Goal: Task Accomplishment & Management: Use online tool/utility

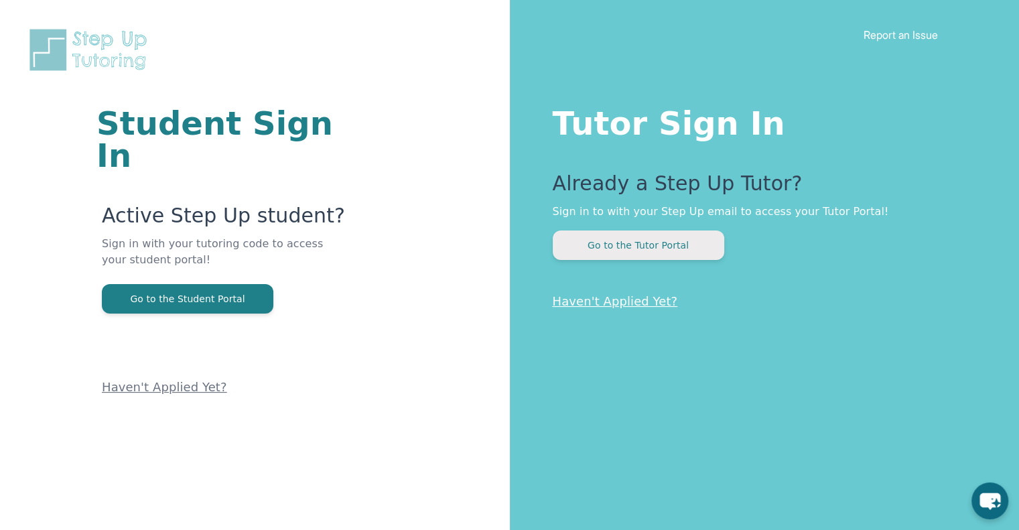
click at [694, 246] on button "Go to the Tutor Portal" at bounding box center [638, 244] width 171 height 29
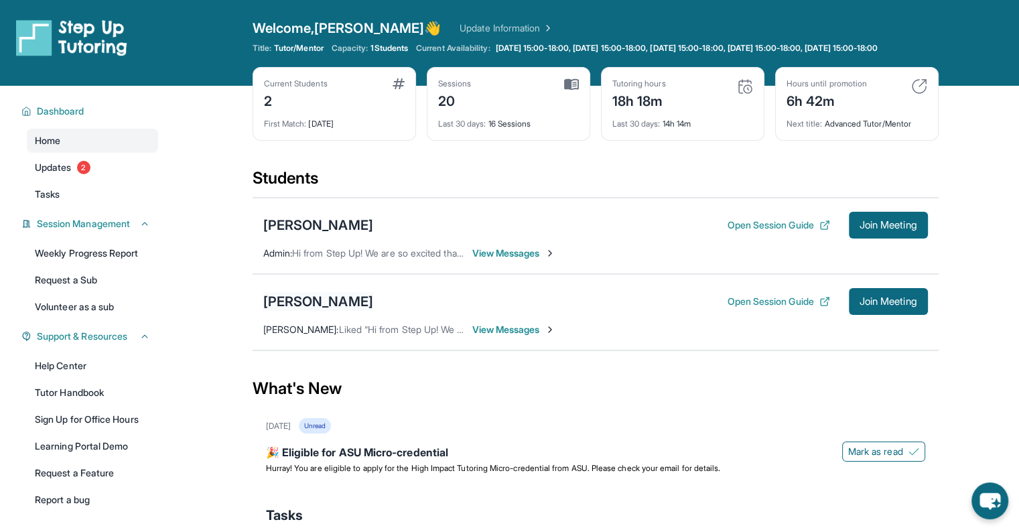
click at [321, 305] on div "[PERSON_NAME]" at bounding box center [318, 301] width 110 height 19
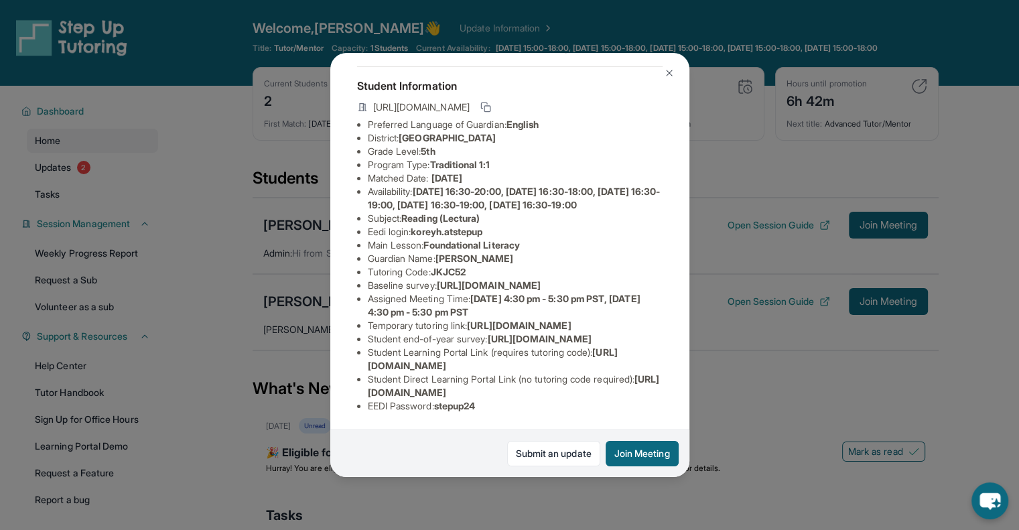
scroll to position [214, 0]
click at [671, 76] on img at bounding box center [669, 73] width 11 height 11
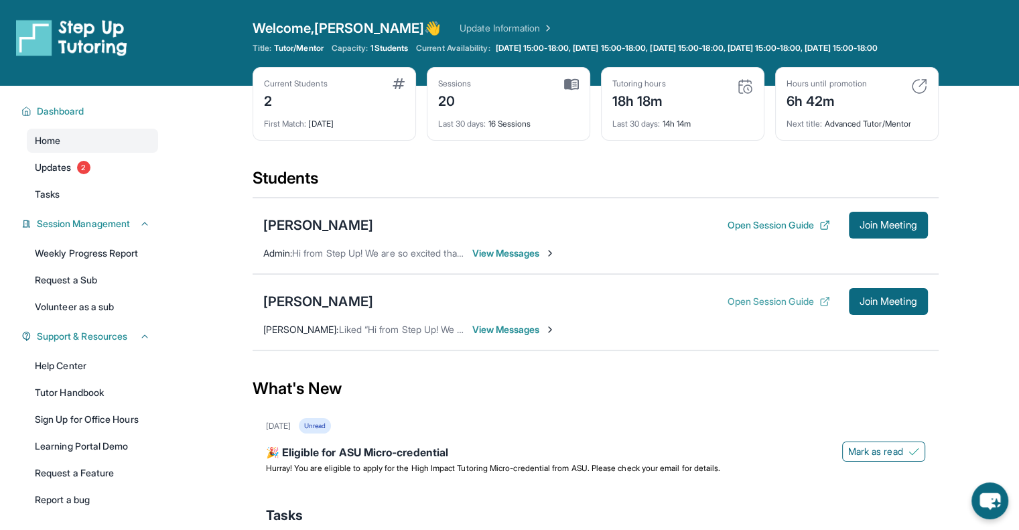
click at [770, 308] on button "Open Session Guide" at bounding box center [778, 301] width 102 height 13
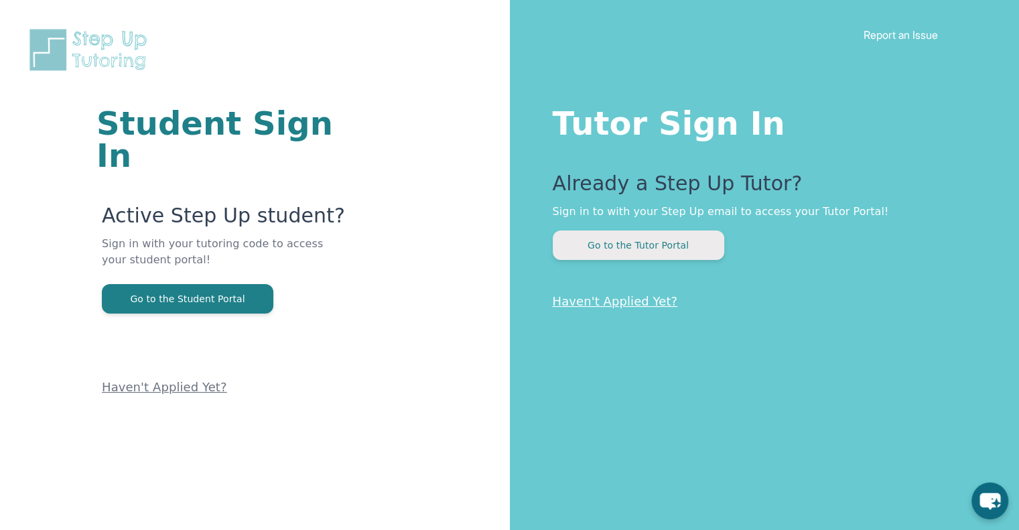
click at [673, 250] on button "Go to the Tutor Portal" at bounding box center [638, 244] width 171 height 29
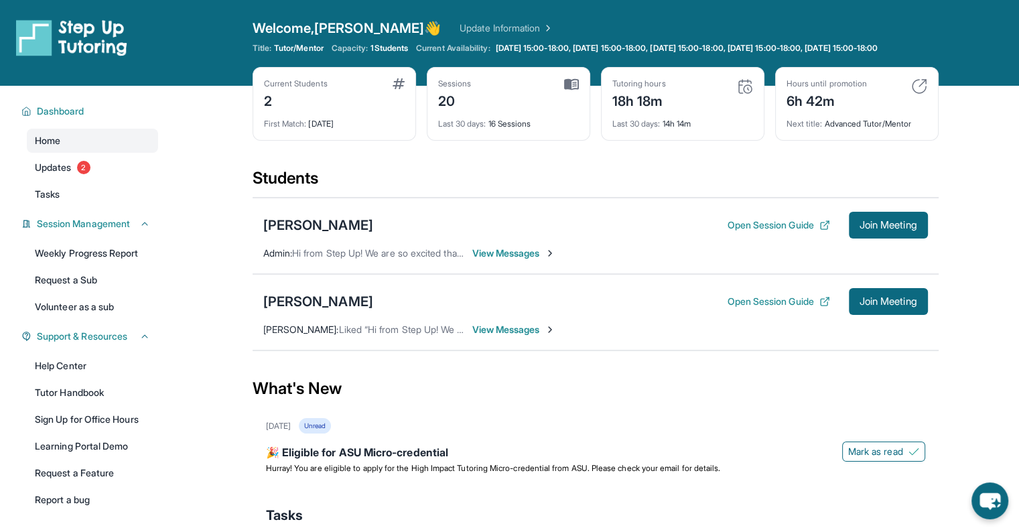
scroll to position [96, 0]
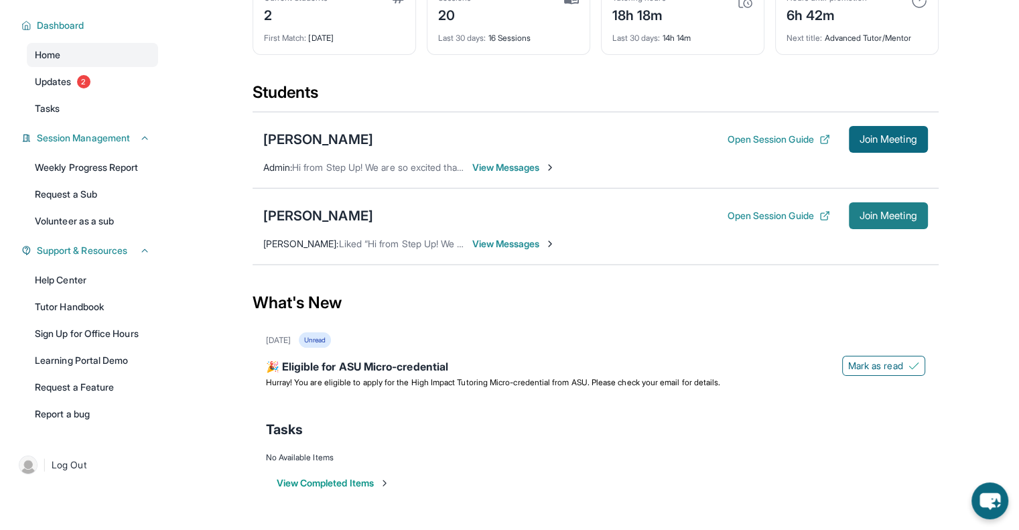
click at [879, 214] on span "Join Meeting" at bounding box center [888, 216] width 58 height 8
